Goal: Task Accomplishment & Management: Complete application form

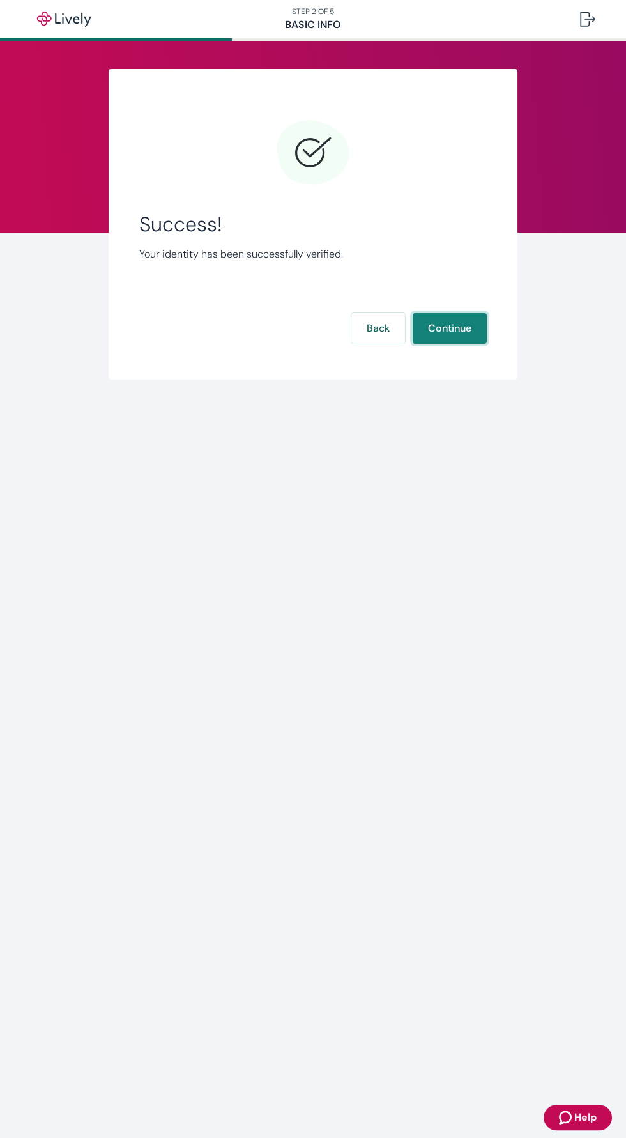
click at [445, 328] on button "Continue" at bounding box center [450, 328] width 74 height 31
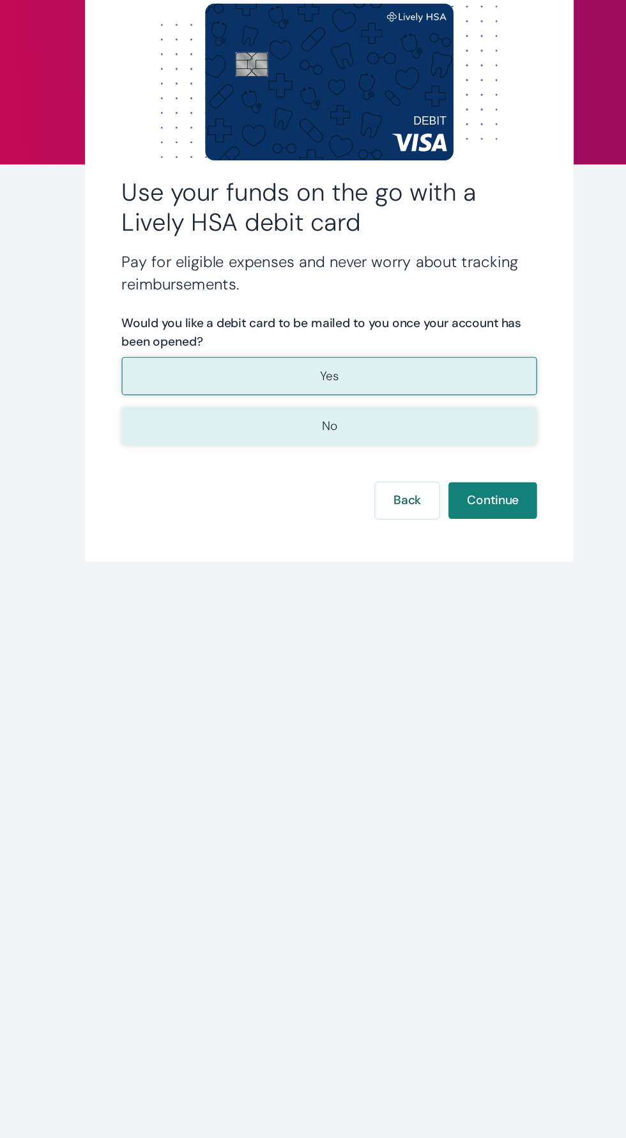
click at [198, 456] on button "No" at bounding box center [313, 452] width 348 height 32
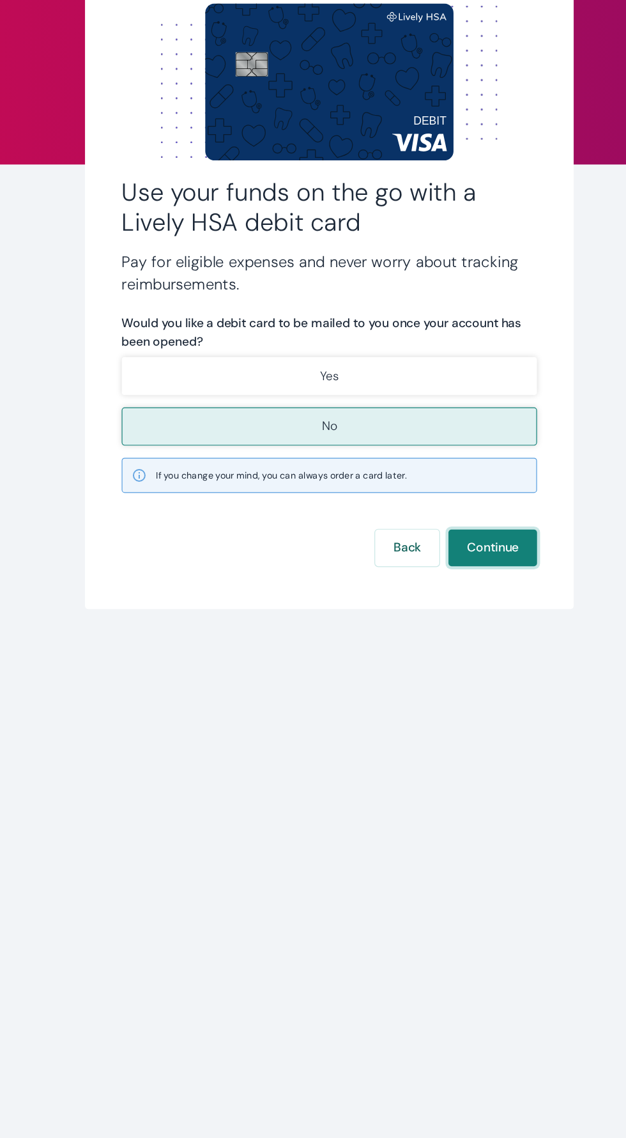
click at [468, 560] on button "Continue" at bounding box center [450, 553] width 74 height 31
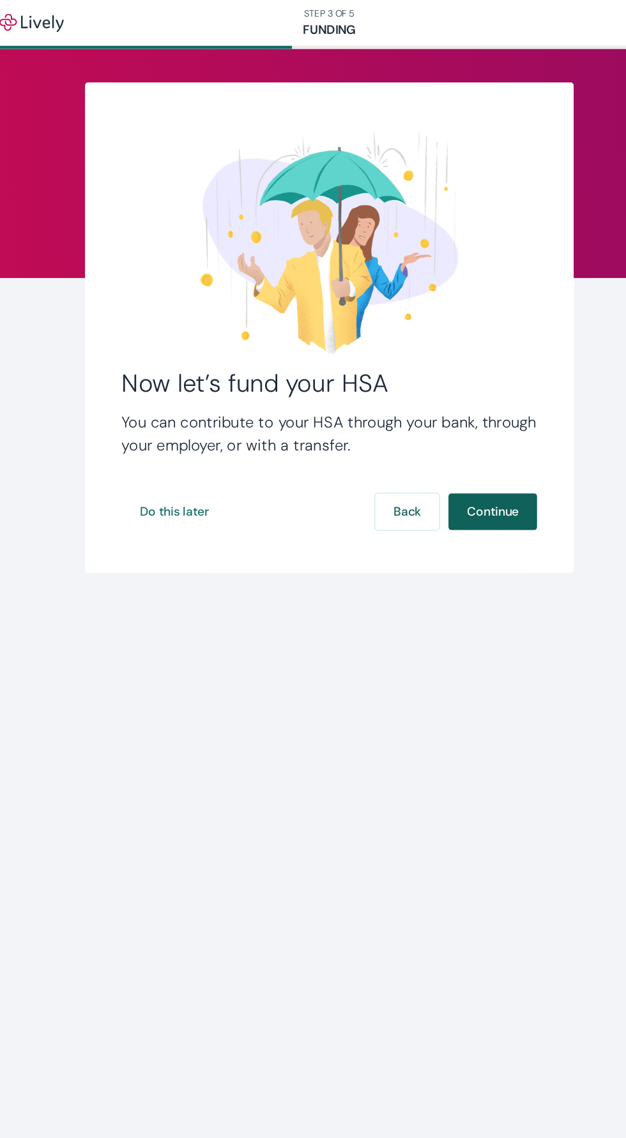
click at [465, 428] on button "Continue" at bounding box center [450, 428] width 74 height 31
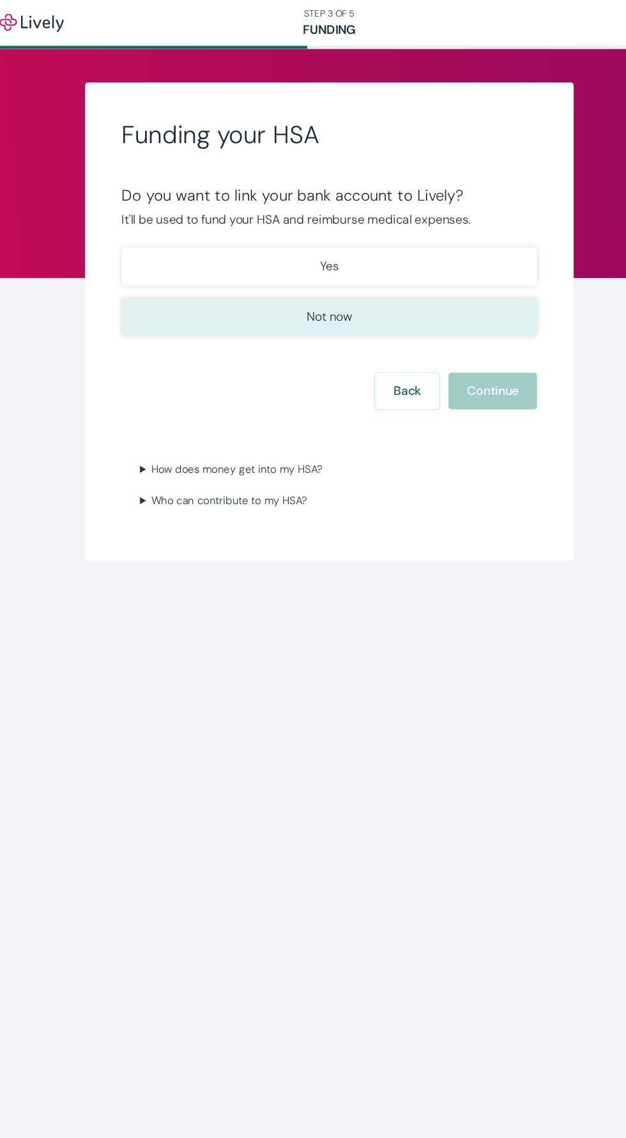
click at [364, 275] on button "Not now" at bounding box center [313, 265] width 348 height 32
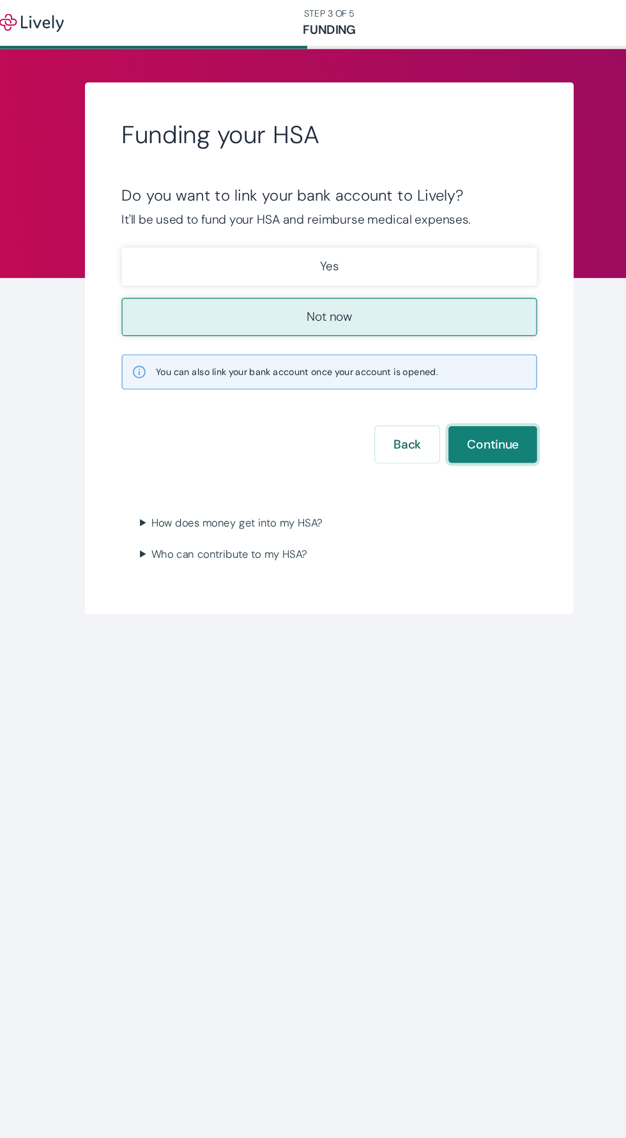
click at [470, 368] on button "Continue" at bounding box center [450, 372] width 74 height 31
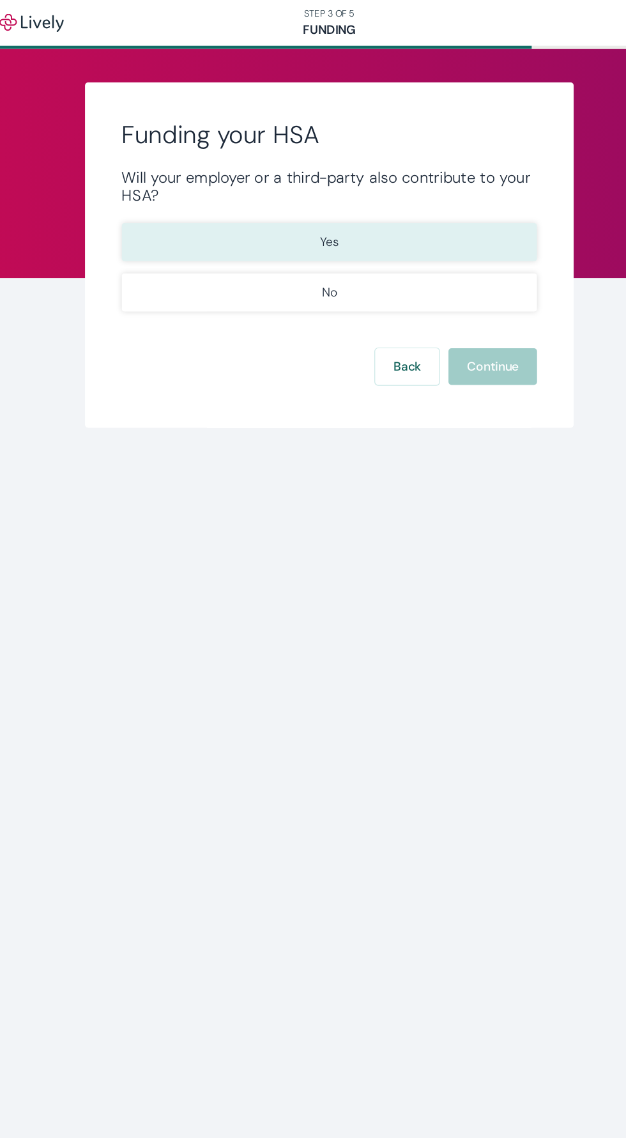
click at [179, 203] on button "Yes" at bounding box center [313, 203] width 348 height 32
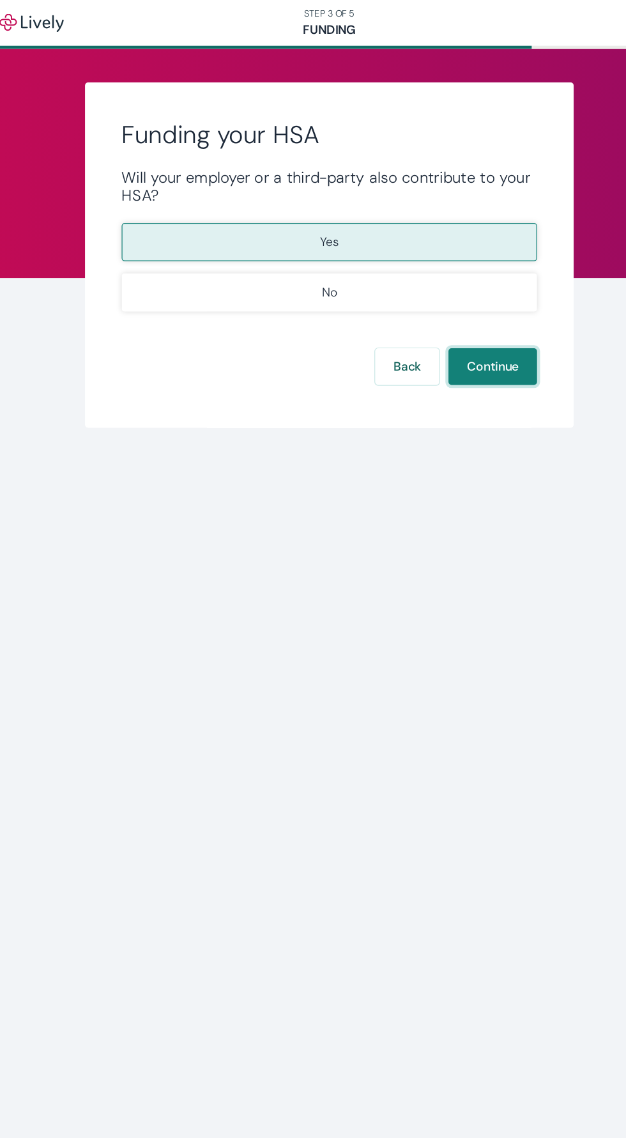
click at [444, 312] on button "Continue" at bounding box center [450, 306] width 74 height 31
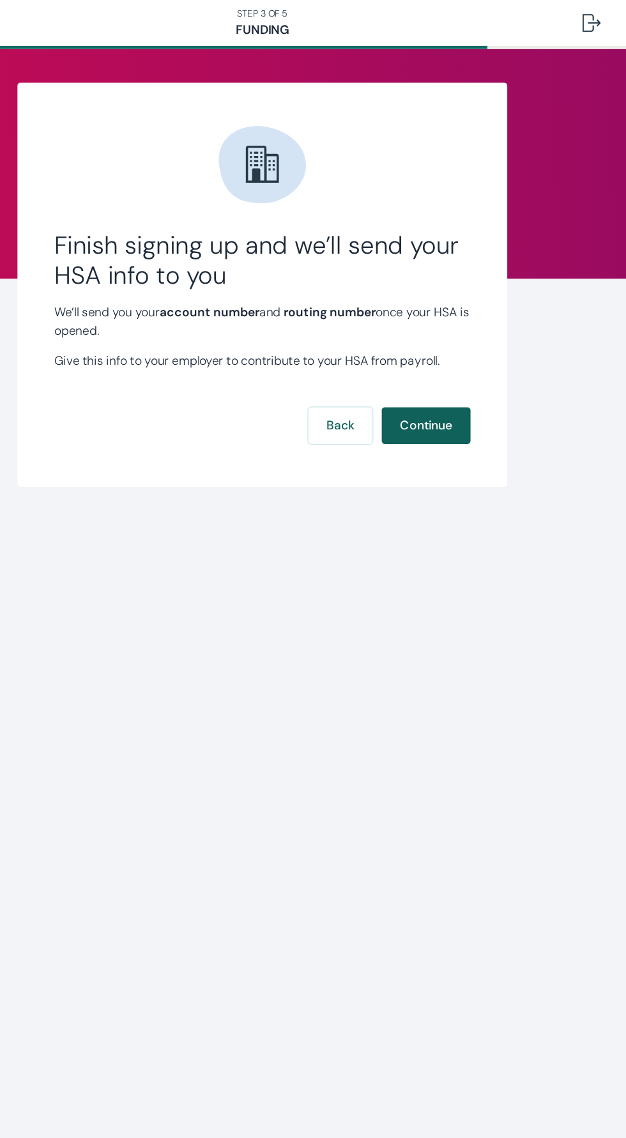
click at [445, 360] on button "Continue" at bounding box center [450, 355] width 74 height 31
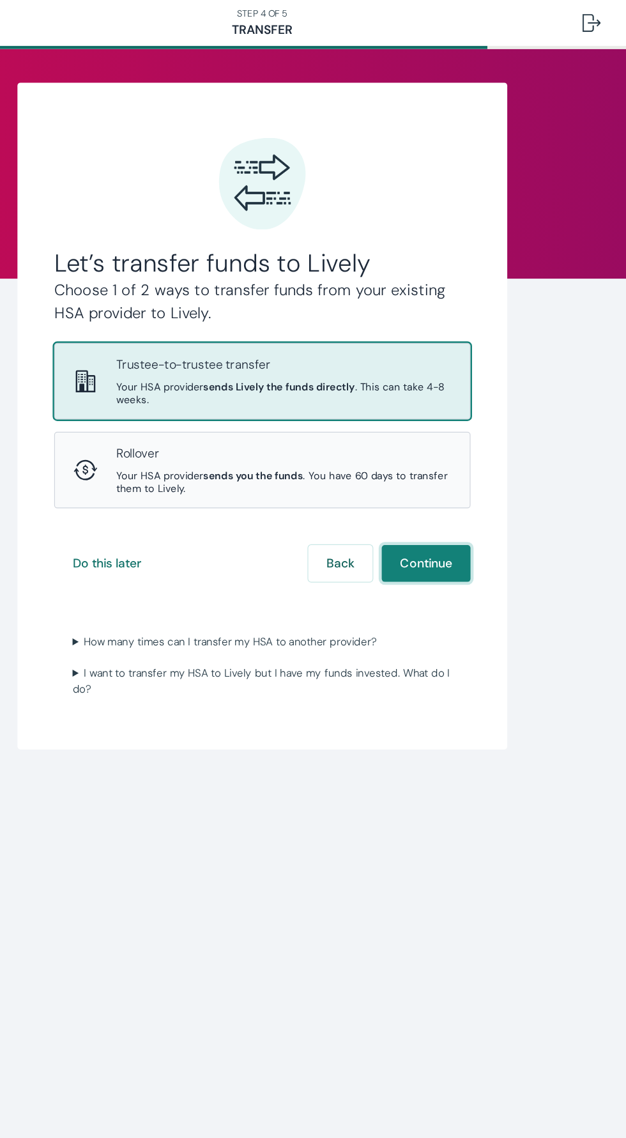
click at [458, 470] on button "Continue" at bounding box center [450, 470] width 74 height 31
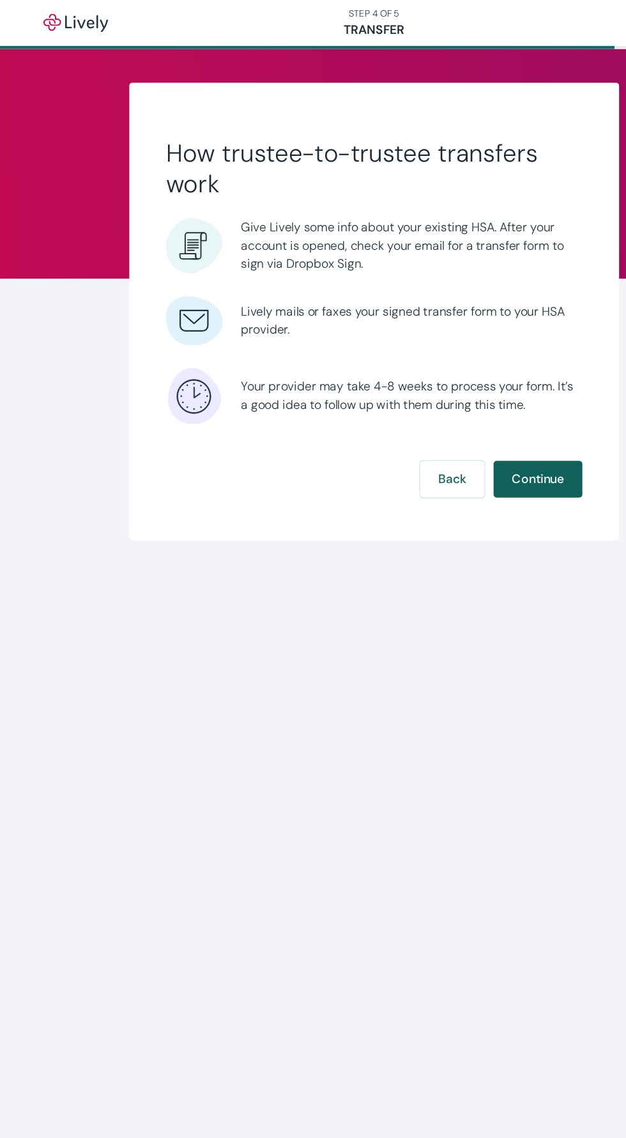
click at [457, 405] on button "Continue" at bounding box center [450, 400] width 74 height 31
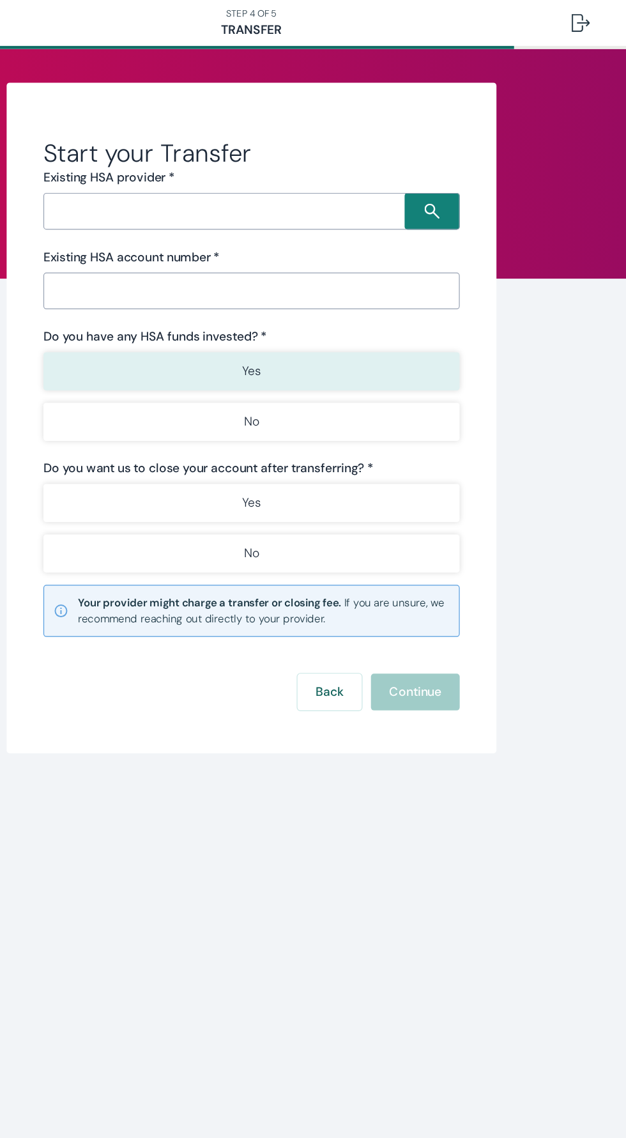
click at [408, 312] on button "Yes" at bounding box center [313, 310] width 348 height 32
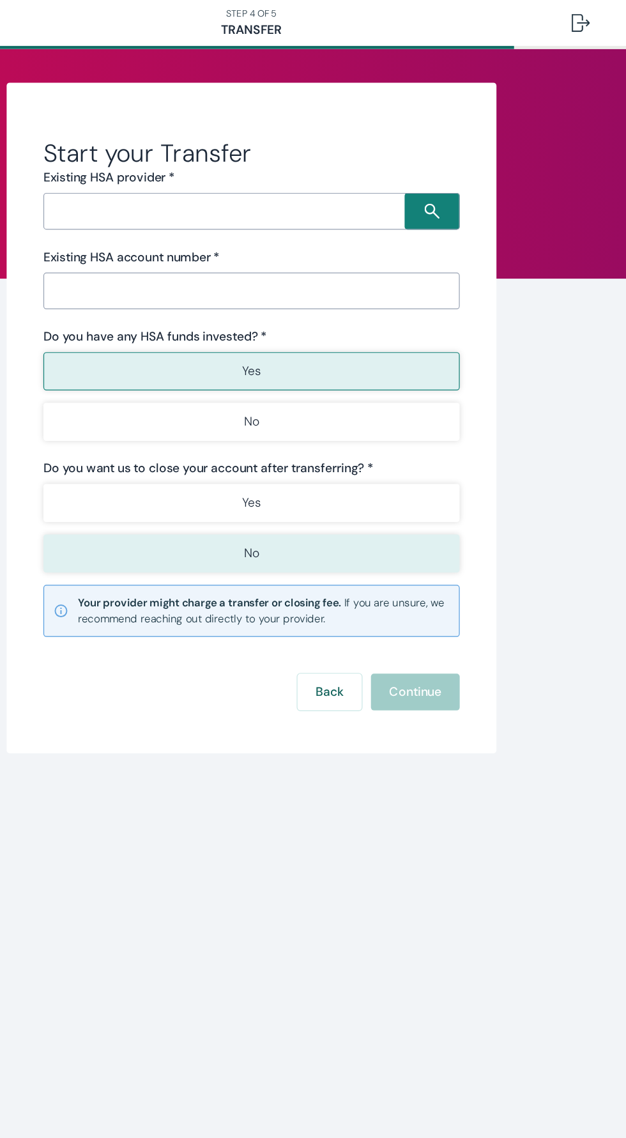
click at [396, 475] on button "No" at bounding box center [313, 462] width 348 height 32
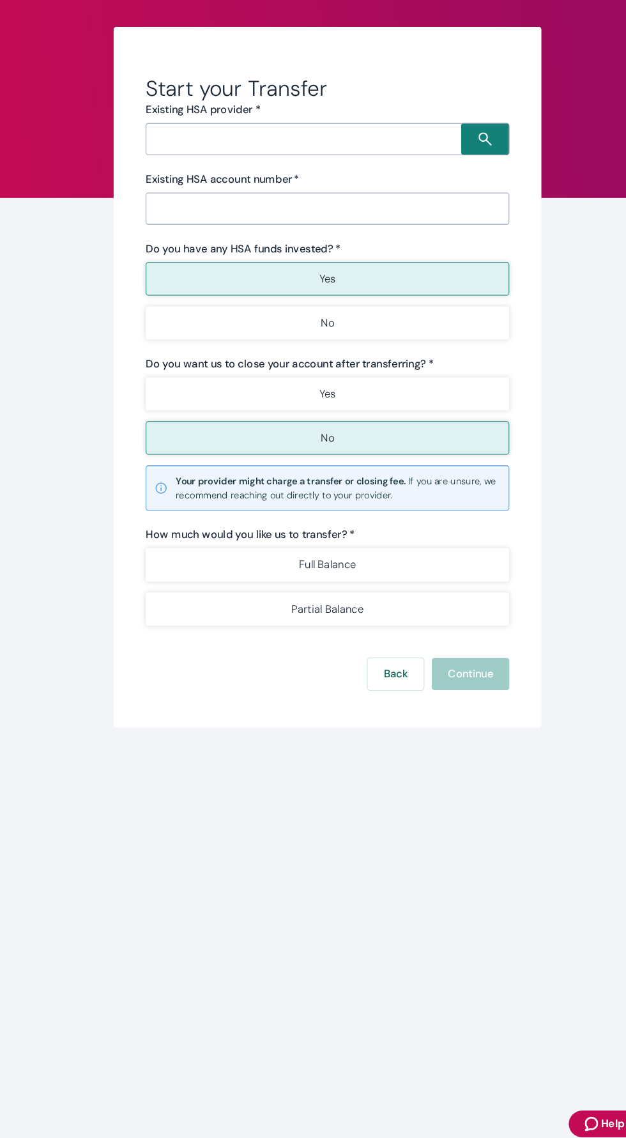
click at [333, 245] on input "Existing HSA account number   *" at bounding box center [313, 243] width 348 height 26
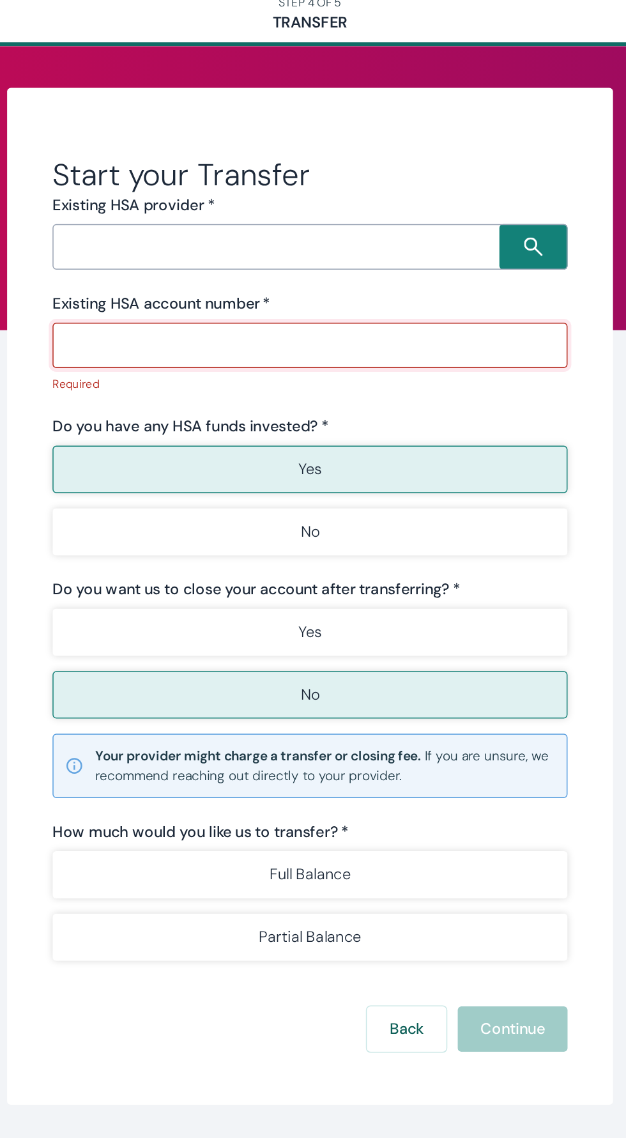
click at [300, 179] on input "Search input" at bounding box center [292, 176] width 298 height 18
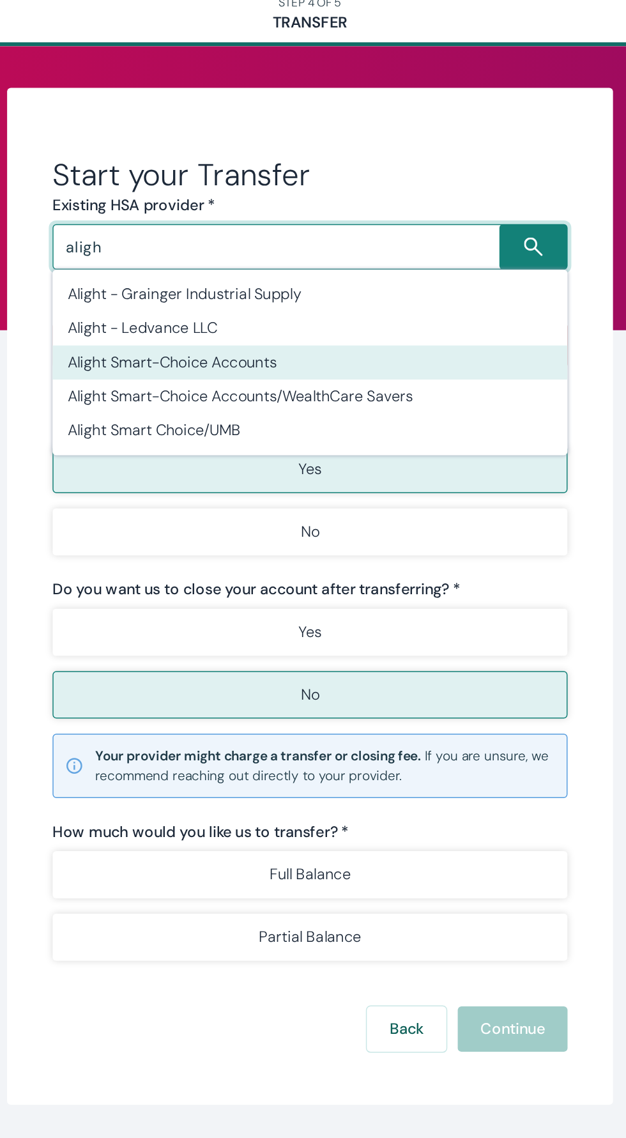
click at [193, 256] on li "Alight Smart-Choice Accounts" at bounding box center [313, 254] width 348 height 23
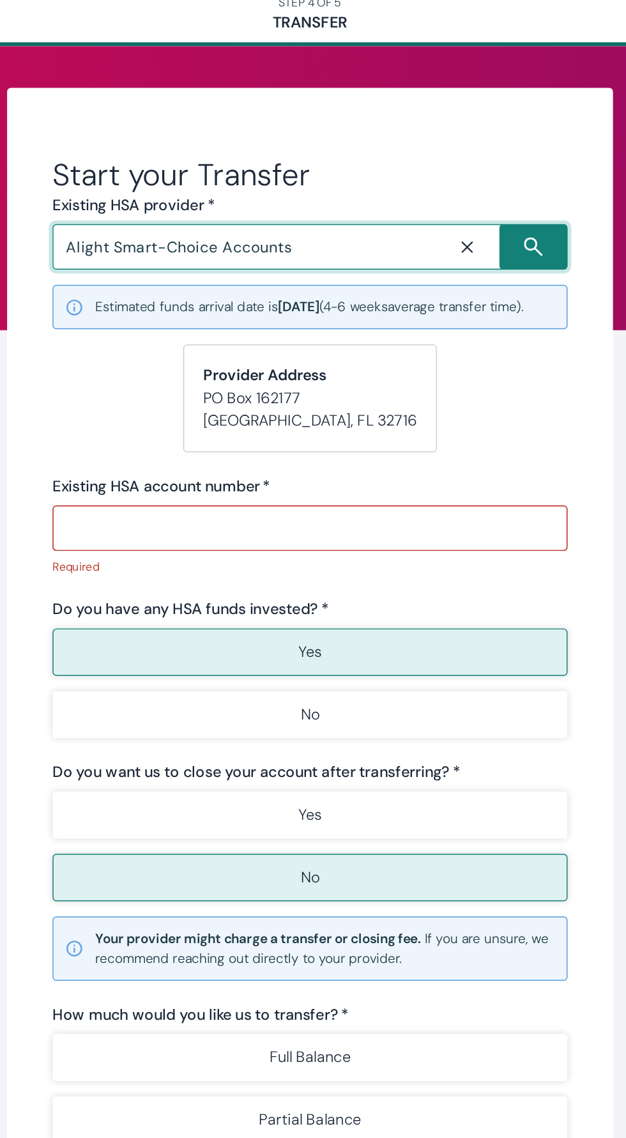
type input "Alight Smart-Choice Accounts"
click at [169, 373] on input "Existing HSA account number   *" at bounding box center [313, 366] width 348 height 26
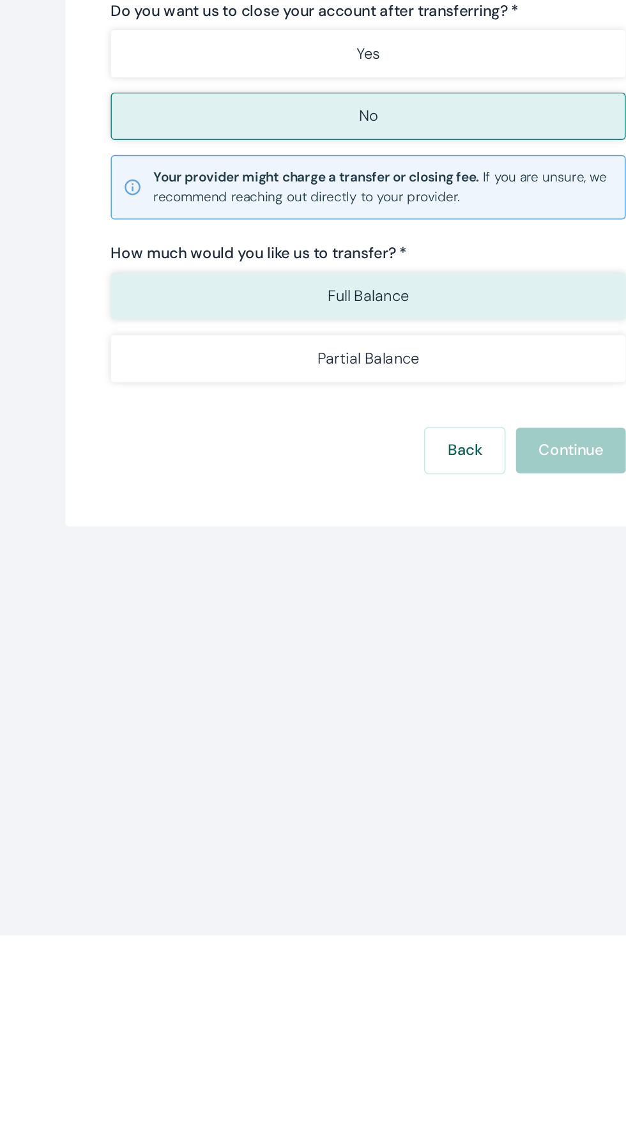
type input "601025628165"
click at [174, 716] on button "Full Balance" at bounding box center [313, 707] width 348 height 32
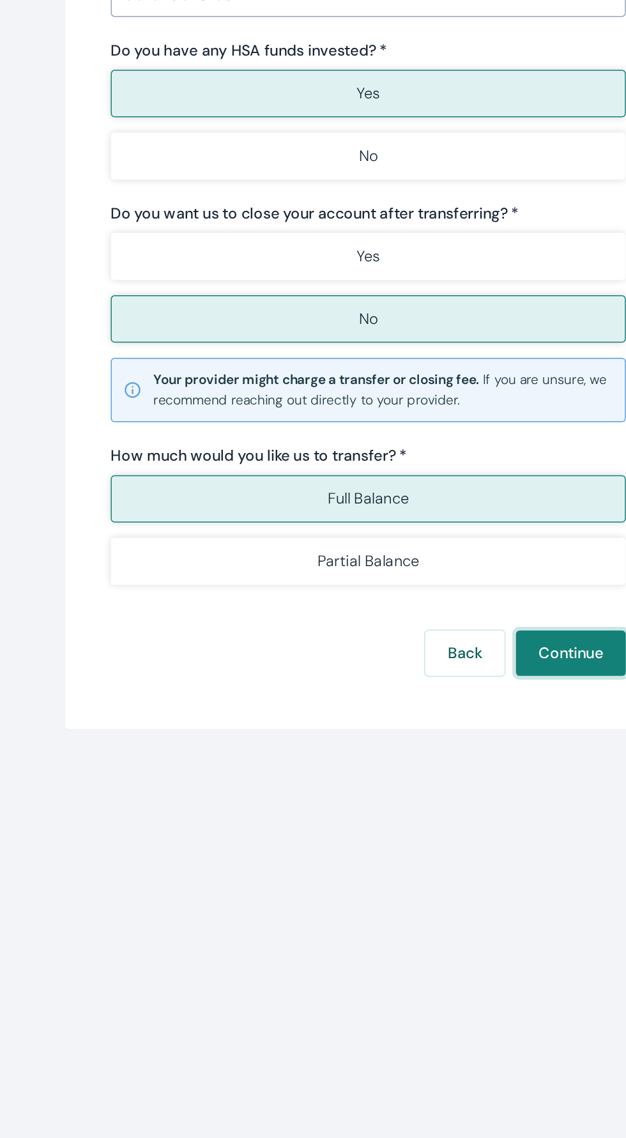
click at [449, 813] on button "Continue" at bounding box center [450, 811] width 74 height 31
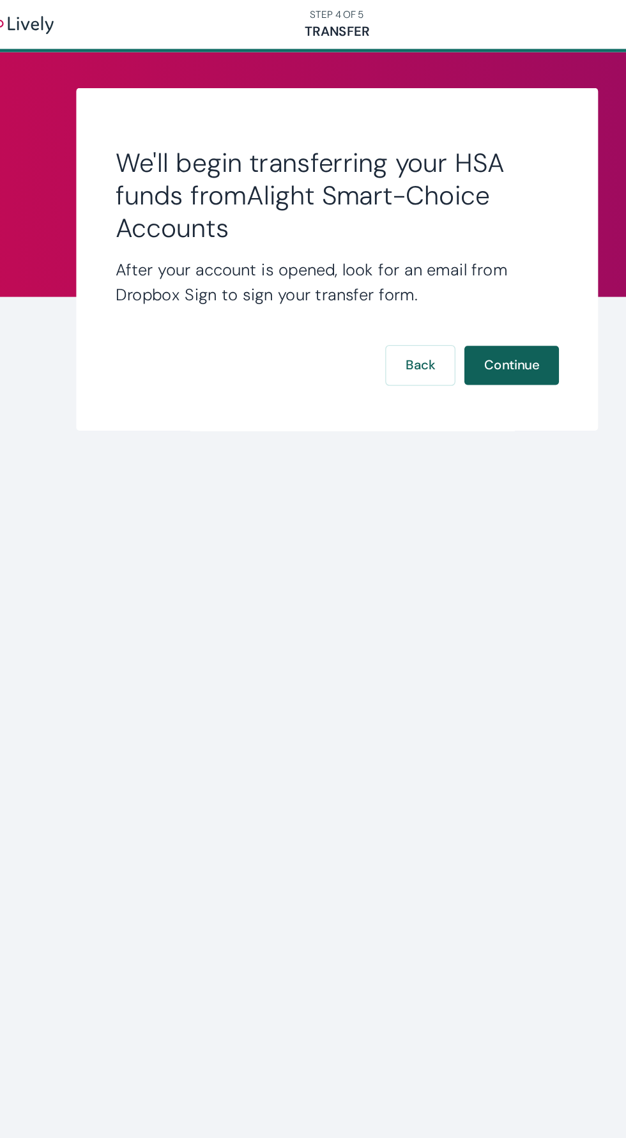
click at [469, 282] on button "Continue" at bounding box center [450, 286] width 74 height 31
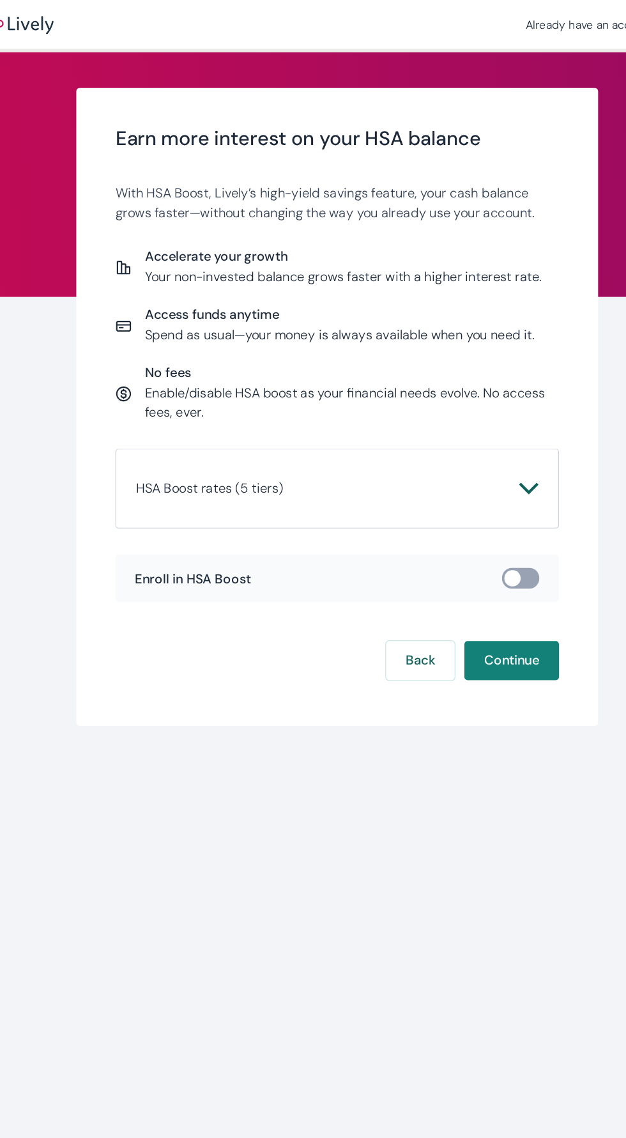
click at [459, 394] on button "HSA Boost rates (5 tiers)" at bounding box center [313, 382] width 316 height 31
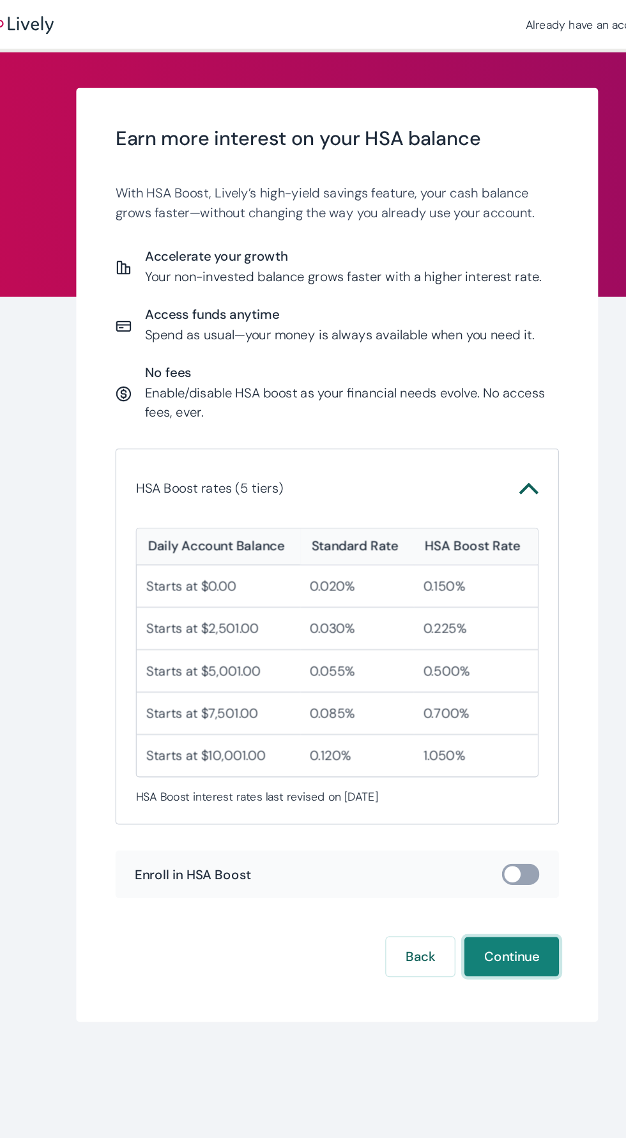
click at [460, 737] on button "Continue" at bounding box center [450, 749] width 74 height 31
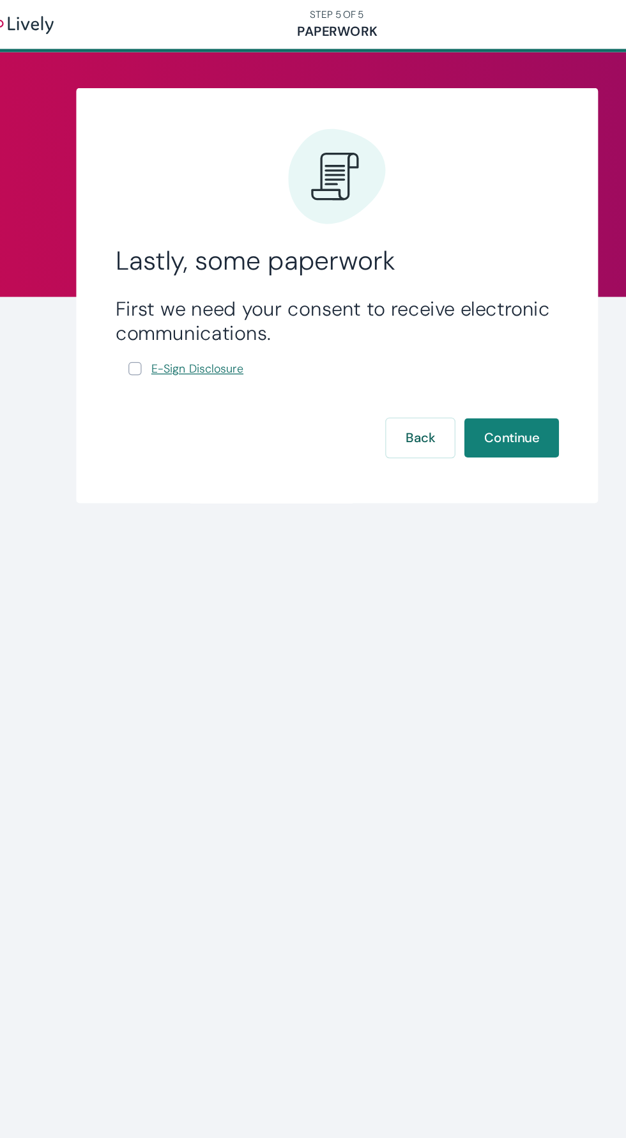
click at [172, 284] on span "E-Sign Disclosure" at bounding box center [203, 288] width 72 height 13
click at [150, 289] on input "E-Sign Disclosure" at bounding box center [155, 289] width 10 height 10
checkbox input "true"
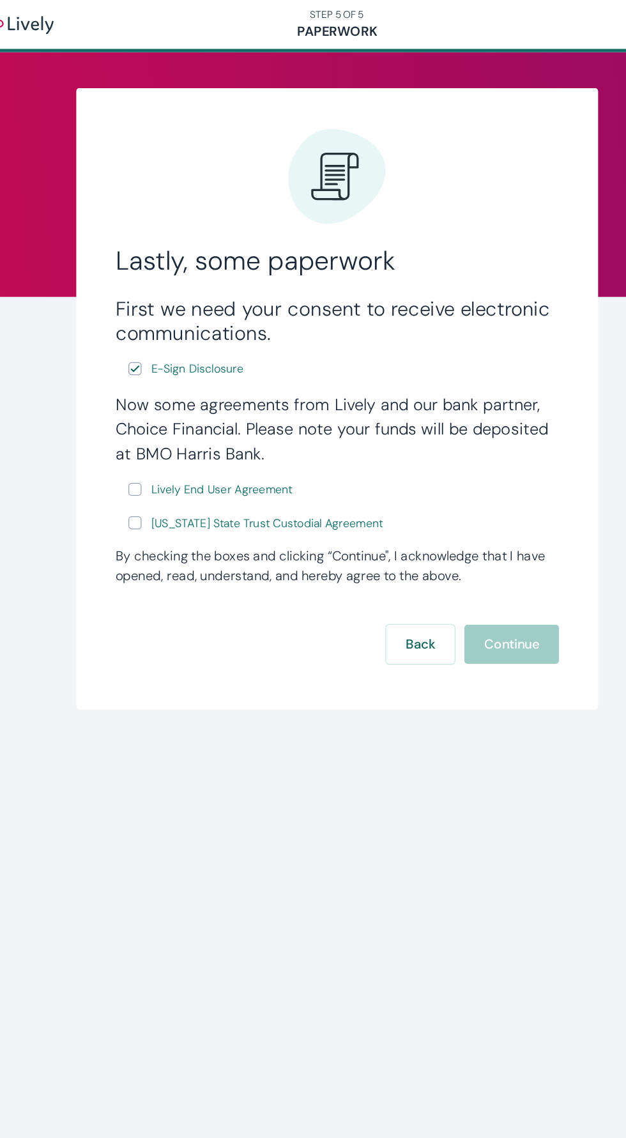
click at [156, 380] on input "Lively End User Agreement" at bounding box center [155, 383] width 10 height 10
checkbox input "true"
click at [170, 412] on span "[US_STATE] State Trust Custodial Agreement" at bounding box center [257, 409] width 181 height 13
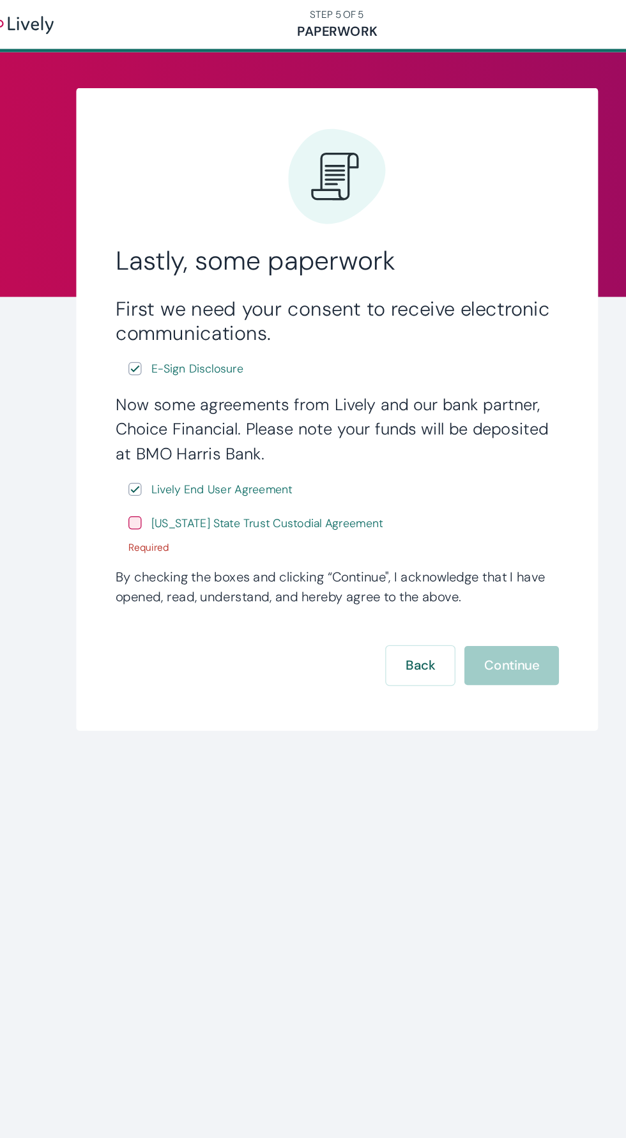
click at [155, 410] on input "[US_STATE] State Trust Custodial Agreement" at bounding box center [155, 410] width 10 height 10
checkbox input "true"
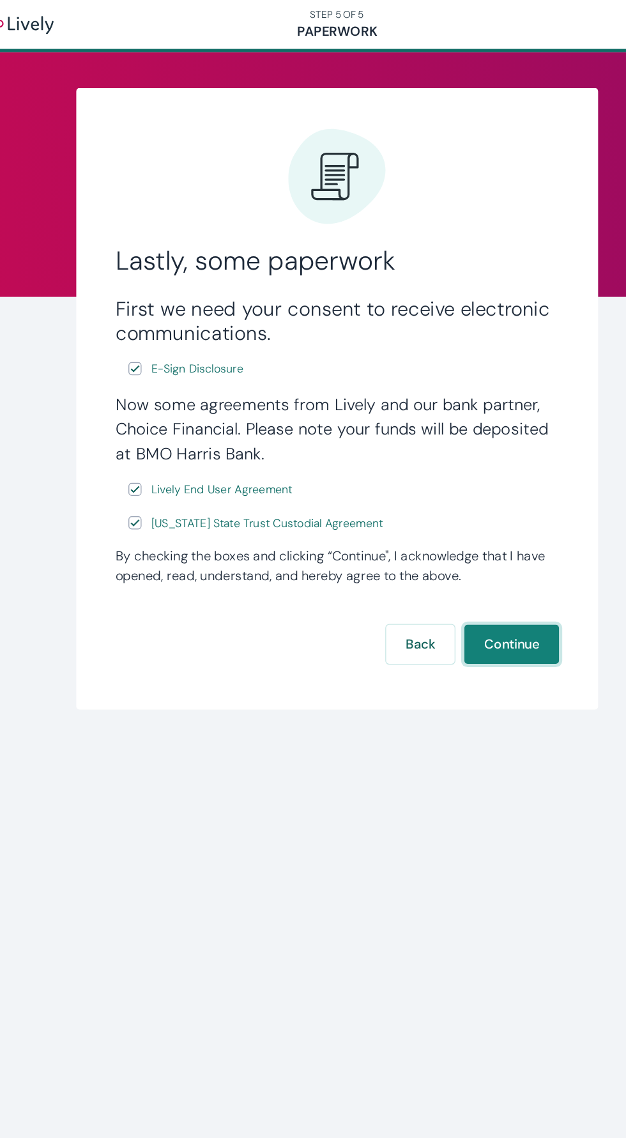
click at [452, 501] on button "Continue" at bounding box center [450, 505] width 74 height 31
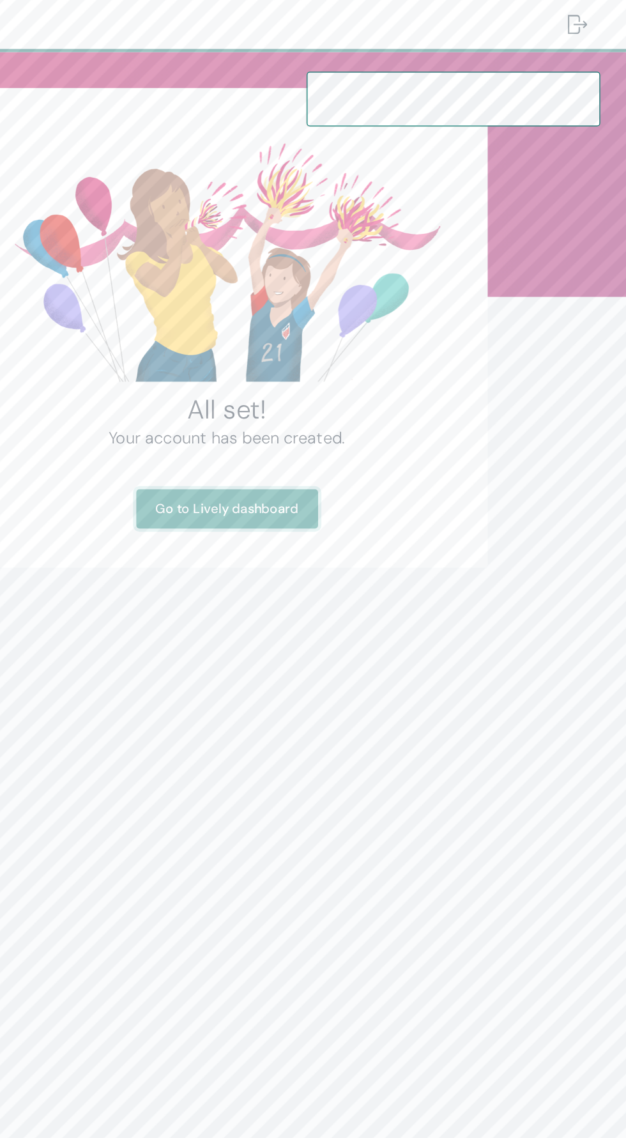
click at [351, 404] on link "Go to Lively dashboard" at bounding box center [313, 398] width 143 height 31
